Goal: Navigation & Orientation: Find specific page/section

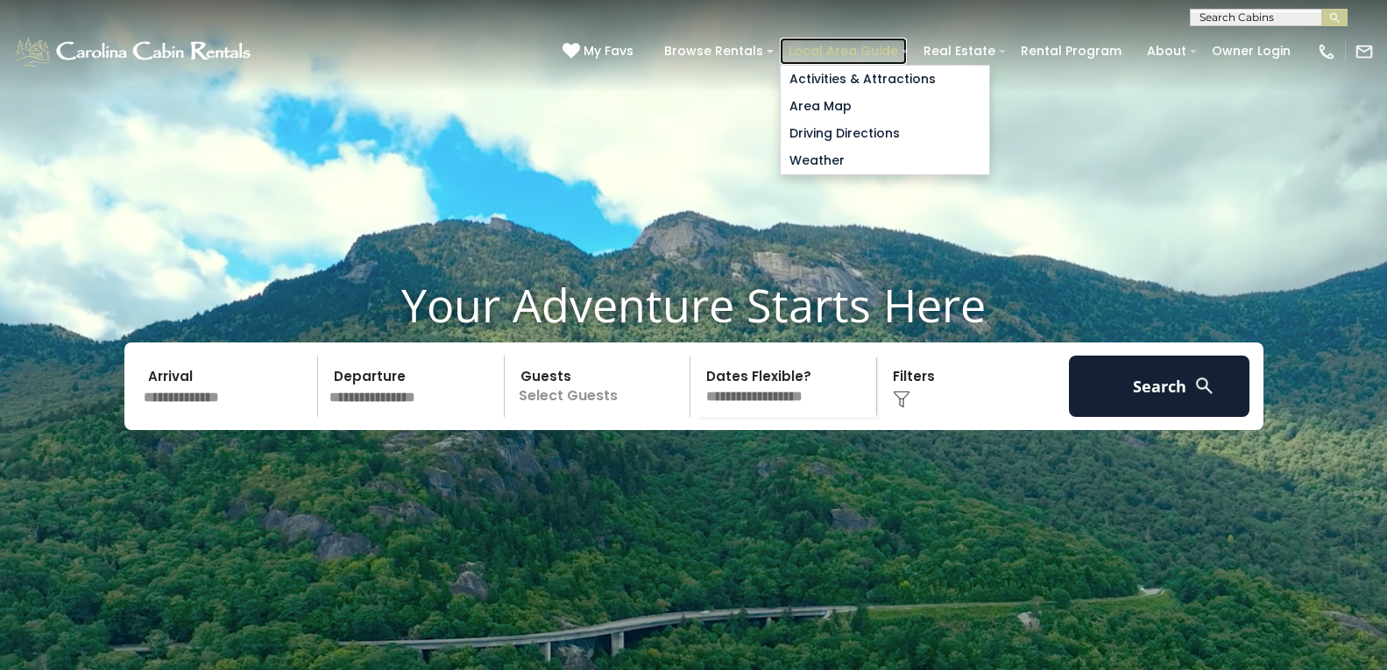
click at [793, 46] on link "Local Area Guide" at bounding box center [843, 51] width 127 height 27
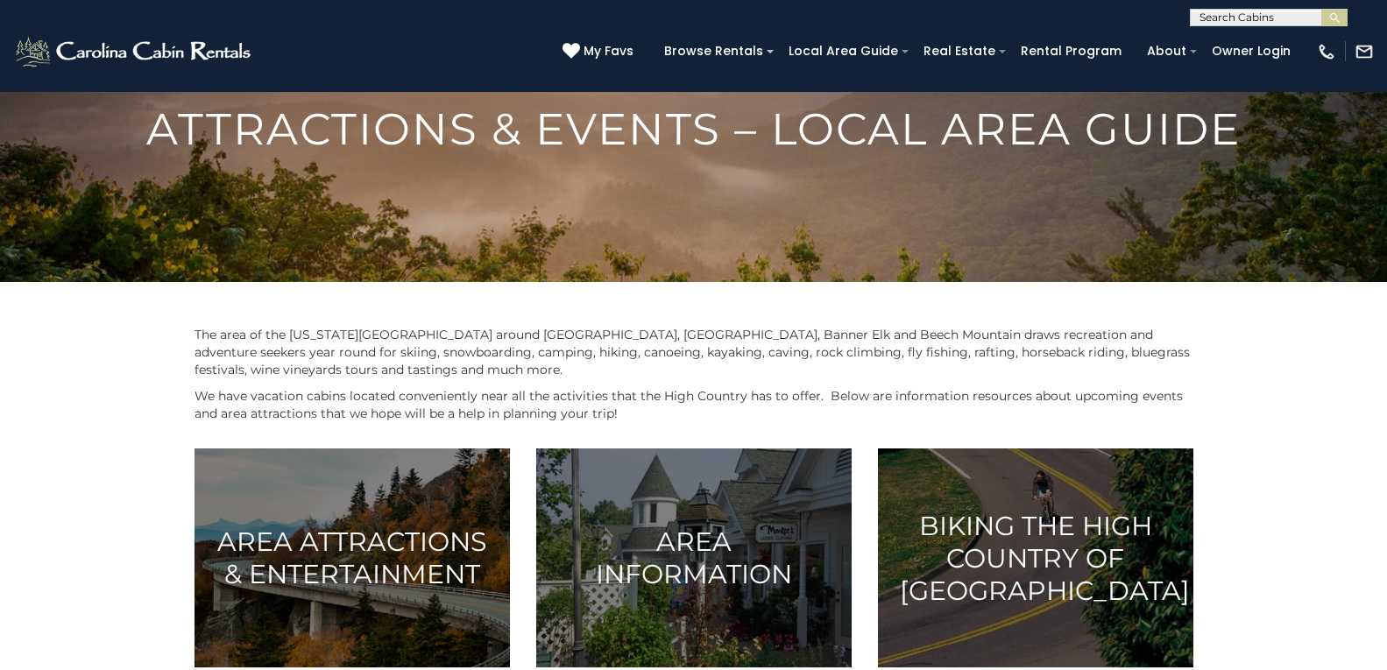
scroll to position [122, 0]
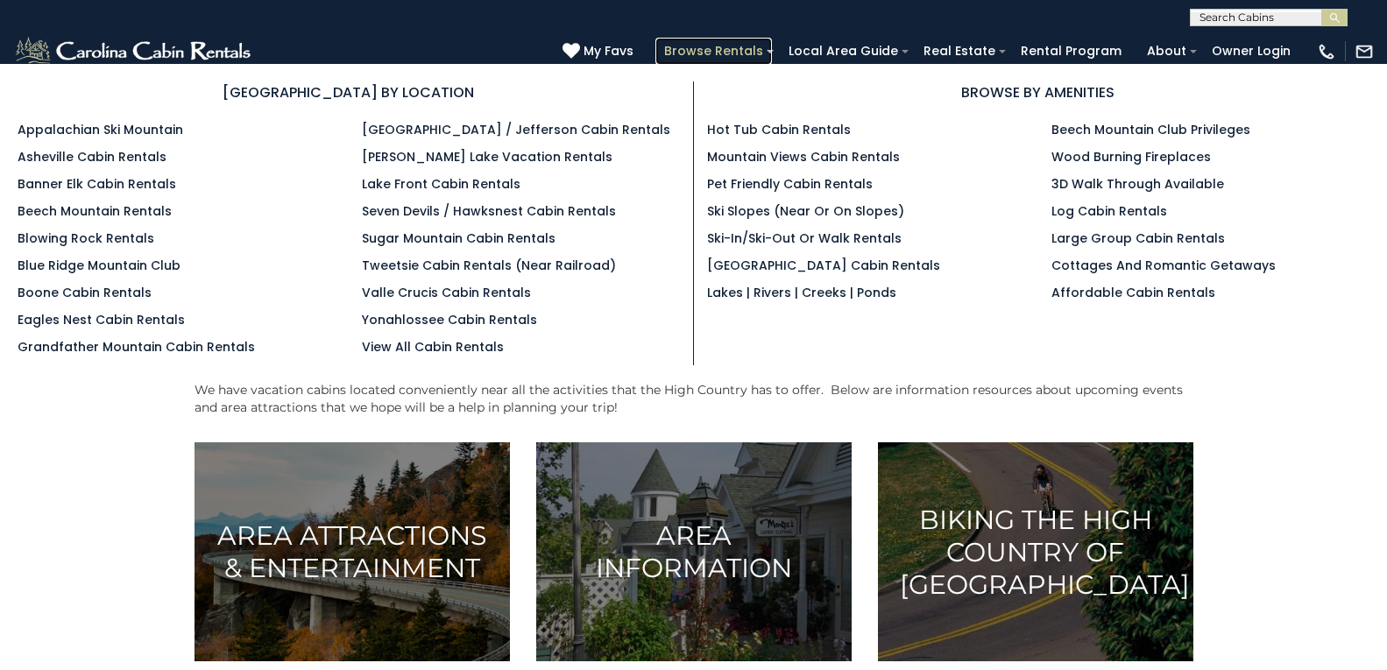
click at [670, 42] on link "Browse Rentals" at bounding box center [714, 51] width 117 height 27
